Goal: Task Accomplishment & Management: Use online tool/utility

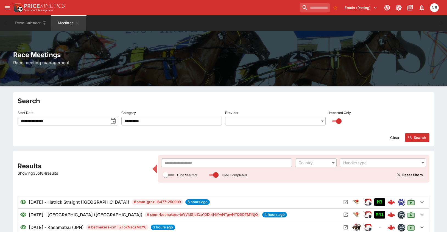
click at [229, 163] on input "text" at bounding box center [226, 163] width 131 height 9
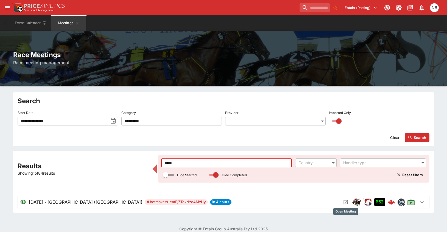
type input "*****"
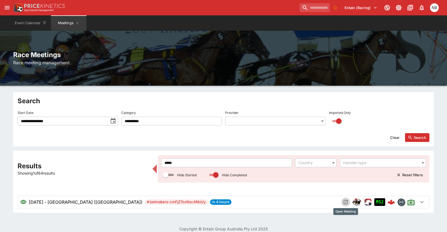
click at [345, 204] on icon "Open Meeting" at bounding box center [345, 202] width 5 height 5
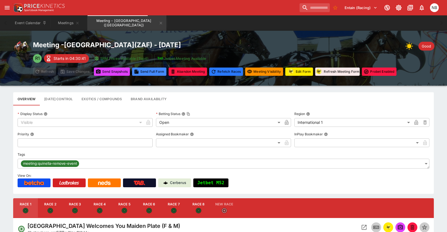
click at [106, 206] on button "Race 4" at bounding box center [99, 208] width 25 height 20
type input "**********"
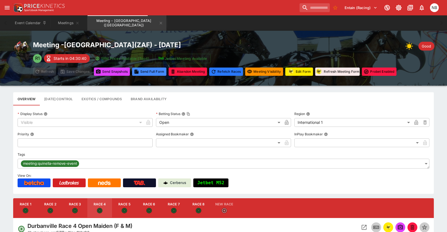
click at [364, 226] on icon "Open Event" at bounding box center [364, 227] width 7 height 7
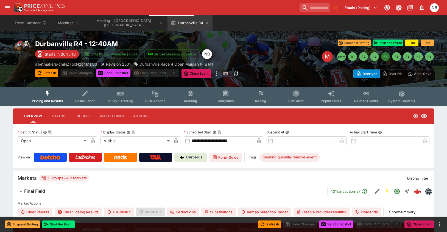
click at [261, 99] on span "Racing" at bounding box center [260, 101] width 11 height 4
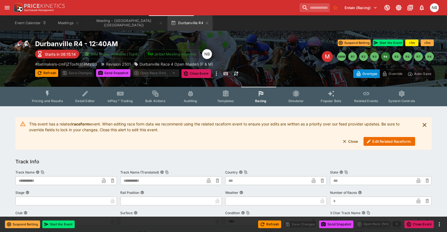
click at [396, 140] on button "Edit Related Raceform." at bounding box center [390, 141] width 52 height 9
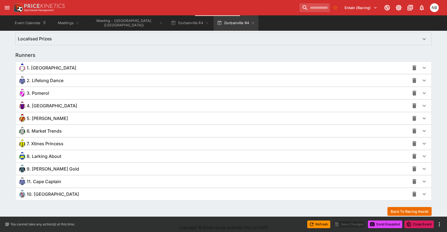
scroll to position [373, 0]
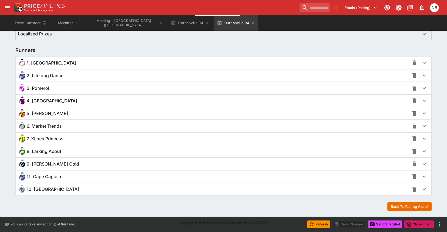
click at [126, 152] on div "8. Larking About" at bounding box center [214, 151] width 392 height 9
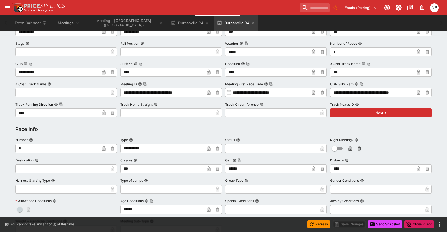
scroll to position [0, 0]
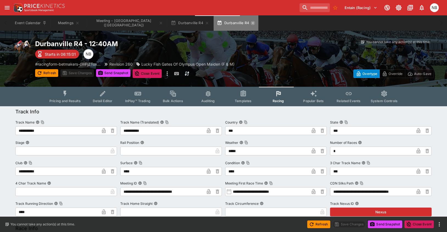
click at [251, 23] on icon "button" at bounding box center [253, 23] width 4 height 4
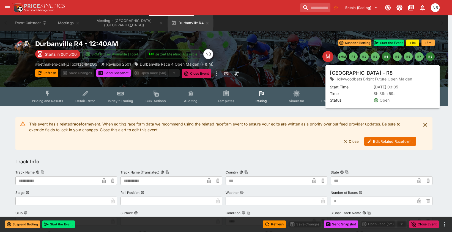
click at [427, 55] on button "R8" at bounding box center [430, 56] width 9 height 9
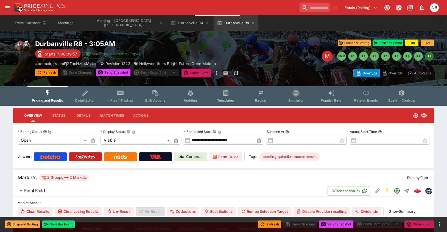
click at [259, 95] on icon "Event type filters" at bounding box center [261, 93] width 7 height 7
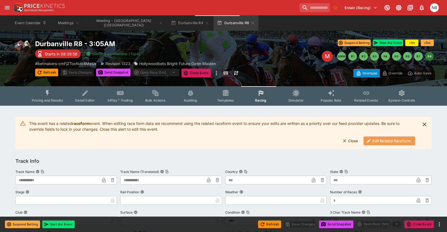
click at [397, 143] on button "Edit Related Raceform." at bounding box center [390, 141] width 52 height 9
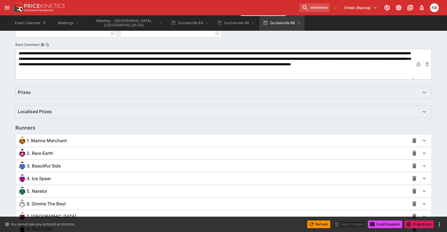
scroll to position [374, 0]
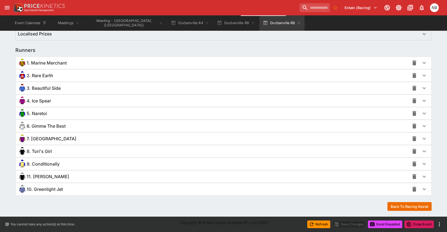
click at [113, 100] on div "4. Ice Spear" at bounding box center [214, 100] width 392 height 9
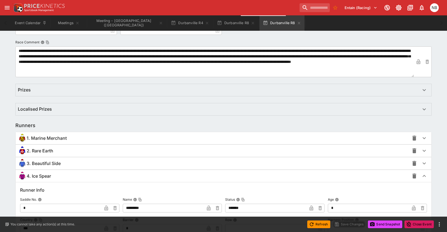
scroll to position [388, 0]
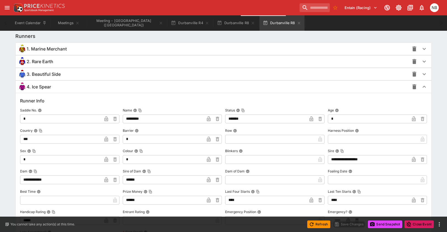
click at [65, 77] on div "3. Beautiful Side" at bounding box center [214, 74] width 392 height 9
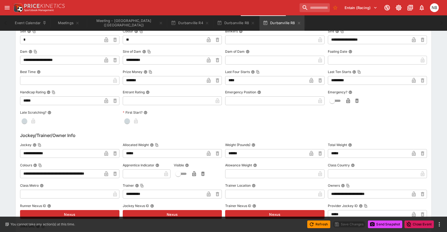
scroll to position [581, 0]
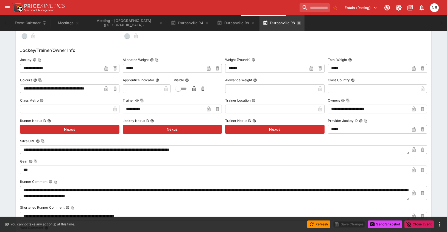
click at [297, 21] on icon "button" at bounding box center [299, 23] width 4 height 4
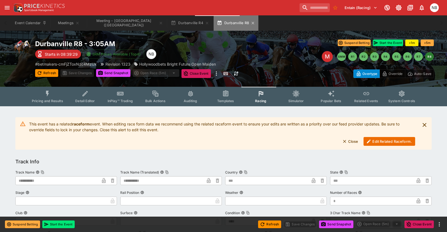
click at [234, 26] on button "Durbanville R8" at bounding box center [236, 22] width 45 height 15
click at [251, 24] on icon "button" at bounding box center [253, 23] width 4 height 4
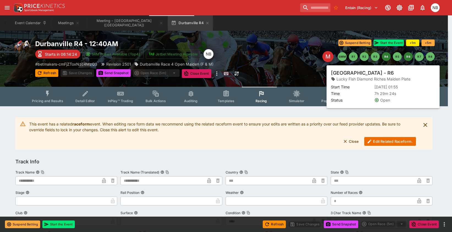
click at [408, 57] on button "R6" at bounding box center [408, 56] width 9 height 9
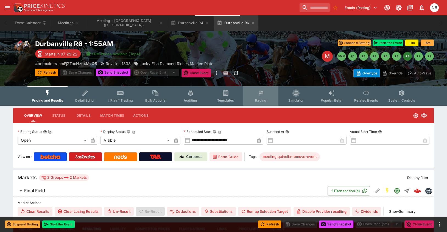
click at [263, 93] on icon "Event type filters" at bounding box center [260, 93] width 3 height 2
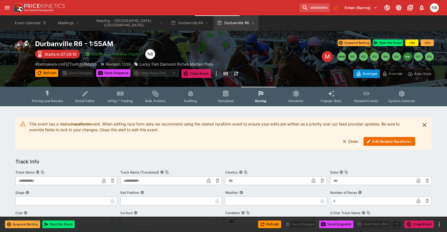
click at [395, 140] on button "Edit Related Raceform." at bounding box center [390, 141] width 52 height 9
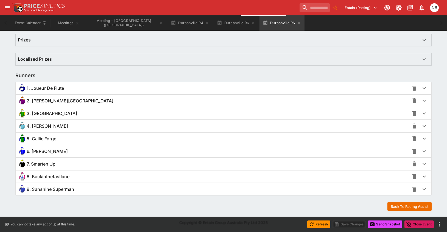
click at [138, 154] on div "6. [PERSON_NAME]" at bounding box center [214, 151] width 392 height 9
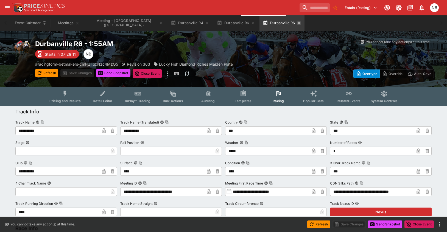
click at [297, 22] on icon "button" at bounding box center [299, 23] width 4 height 4
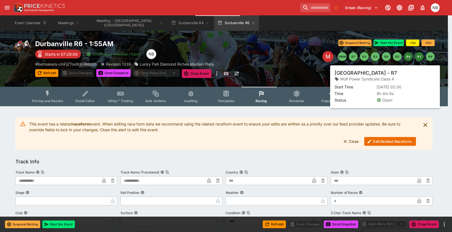
click at [419, 59] on button "R7" at bounding box center [419, 56] width 9 height 9
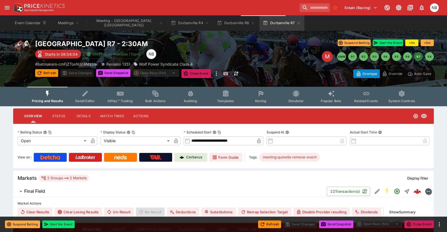
click at [264, 97] on button "Racing" at bounding box center [261, 97] width 35 height 20
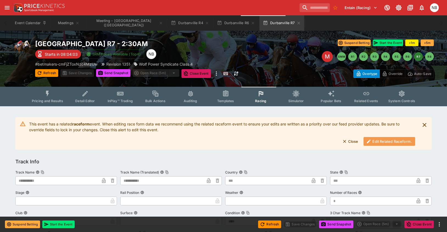
click at [378, 142] on button "Edit Related Raceform." at bounding box center [390, 141] width 52 height 9
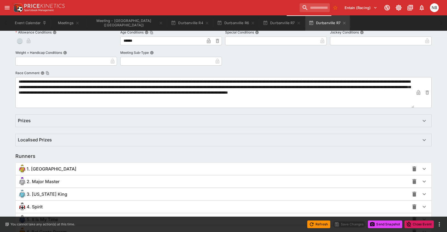
scroll to position [348, 0]
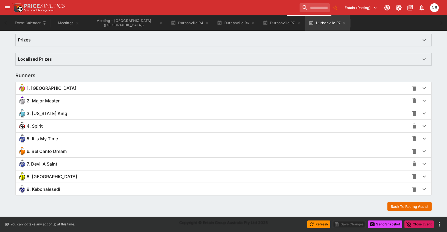
click at [111, 126] on div "4. Spirit" at bounding box center [214, 126] width 392 height 9
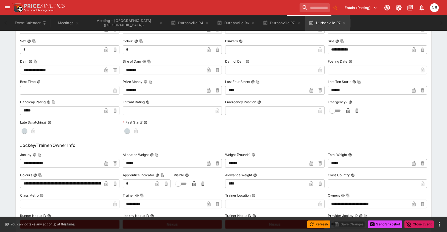
scroll to position [513, 0]
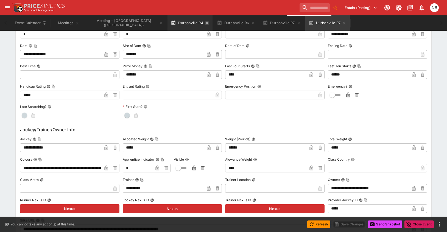
click at [205, 23] on icon "button" at bounding box center [207, 23] width 4 height 4
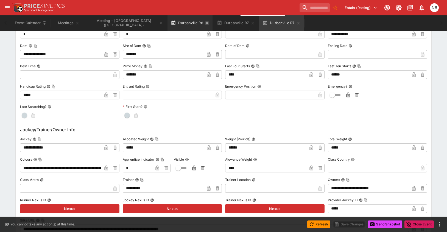
click at [206, 23] on icon "button" at bounding box center [207, 23] width 2 height 2
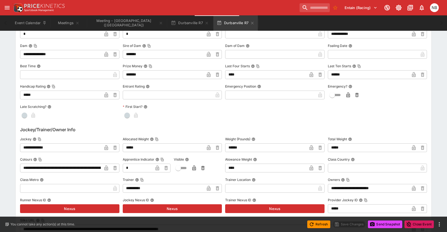
click at [205, 23] on icon "button" at bounding box center [207, 23] width 4 height 4
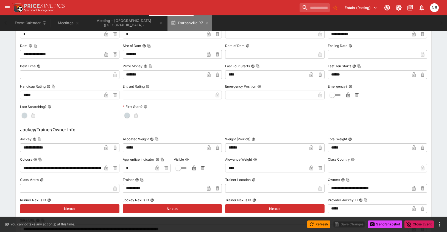
click at [205, 23] on icon "button" at bounding box center [207, 23] width 4 height 4
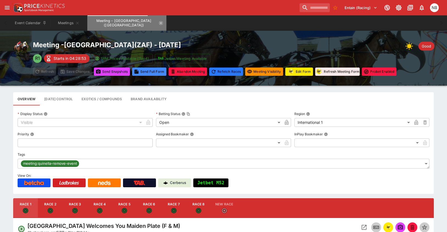
click at [159, 24] on icon "Meeting - Durbanville (SAF)" at bounding box center [161, 23] width 4 height 4
